Goal: Task Accomplishment & Management: Manage account settings

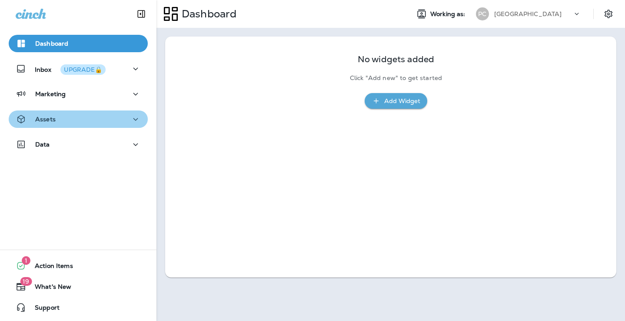
click at [114, 125] on button "Assets" at bounding box center [78, 118] width 139 height 17
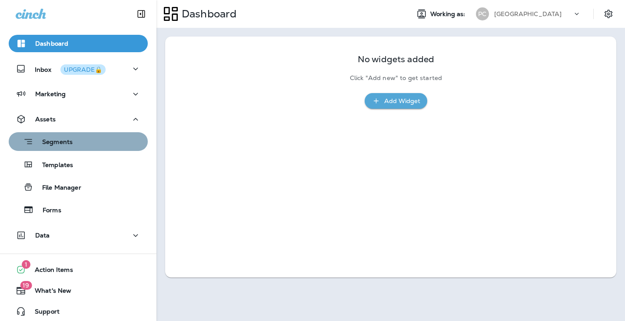
click at [101, 140] on div "Segments" at bounding box center [78, 141] width 132 height 13
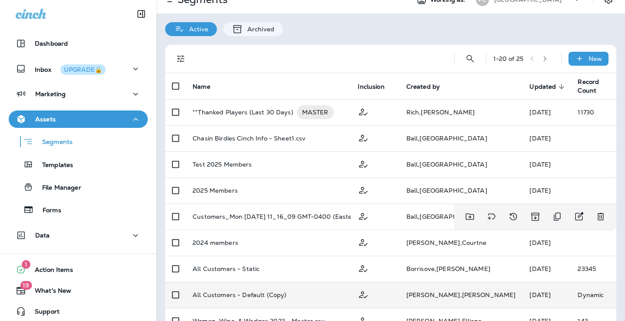
scroll to position [17, 0]
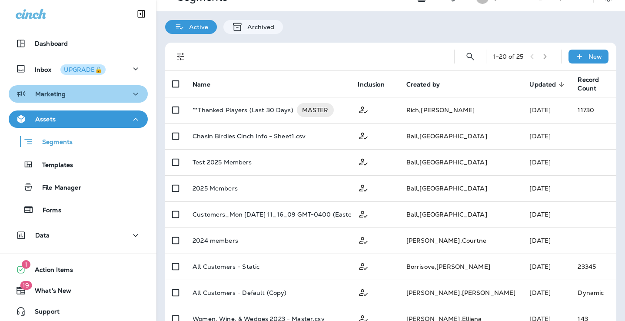
click at [100, 95] on div "Marketing" at bounding box center [78, 94] width 125 height 11
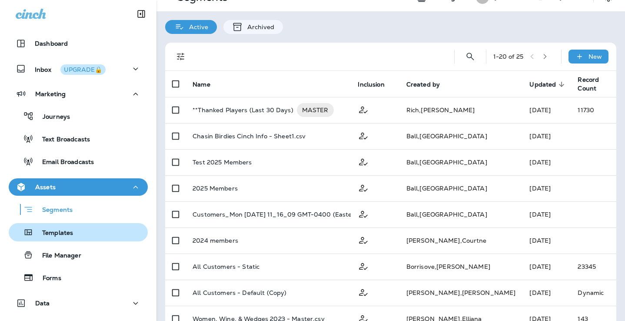
click at [78, 230] on div "Templates" at bounding box center [78, 232] width 132 height 13
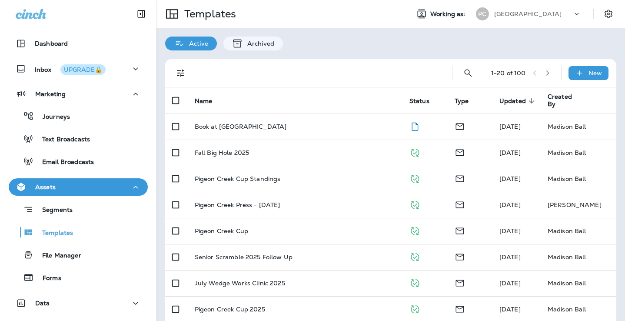
click at [264, 132] on td "Book at [GEOGRAPHIC_DATA]" at bounding box center [295, 127] width 215 height 26
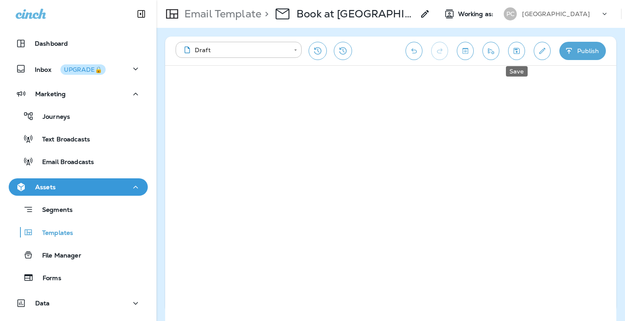
click at [517, 48] on icon "Save" at bounding box center [517, 51] width 6 height 6
